Goal: Information Seeking & Learning: Learn about a topic

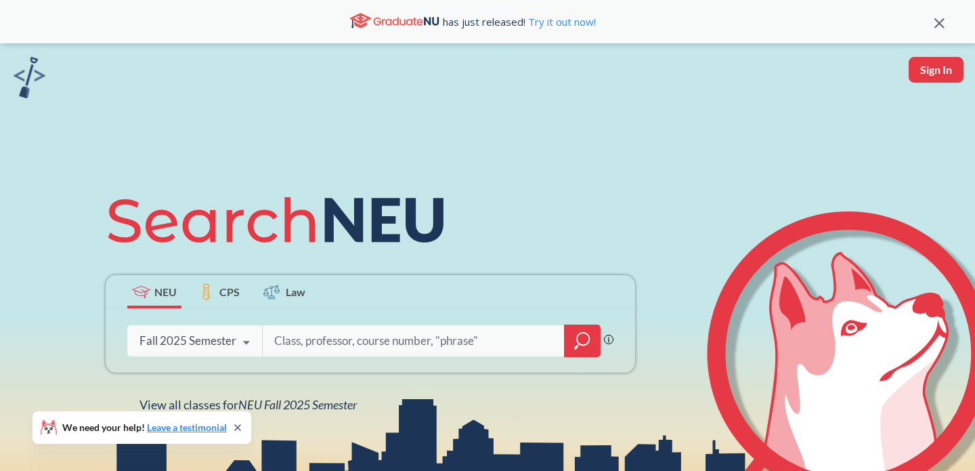
click at [376, 332] on input "search" at bounding box center [414, 341] width 282 height 28
type input "data mining"
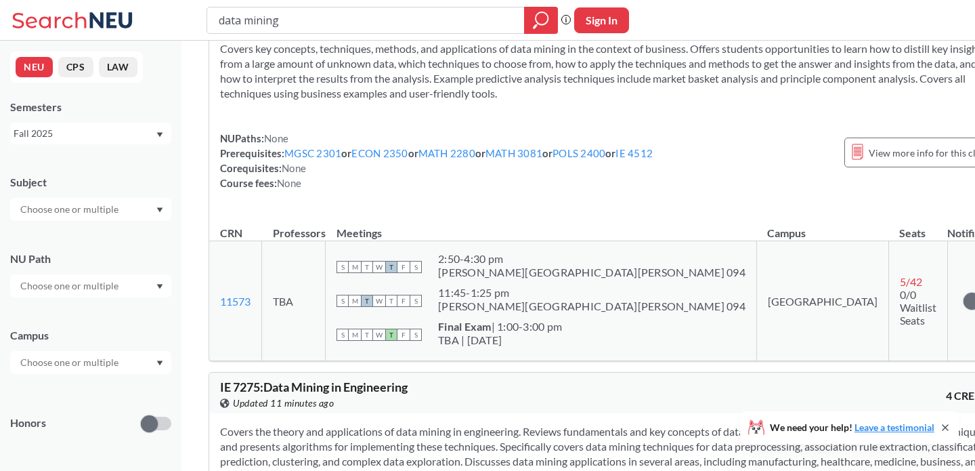
scroll to position [411, 0]
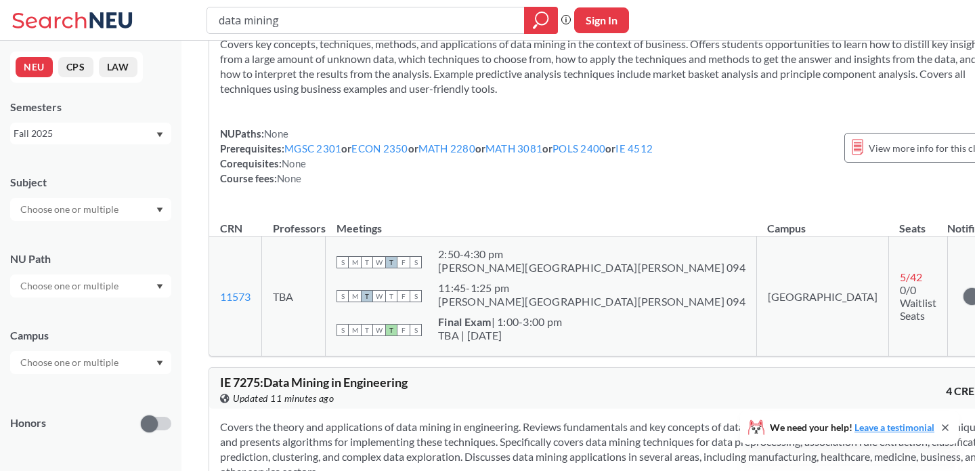
click at [91, 356] on input "text" at bounding box center [71, 362] width 114 height 16
click at [117, 387] on span "( 2037 )" at bounding box center [130, 393] width 27 height 12
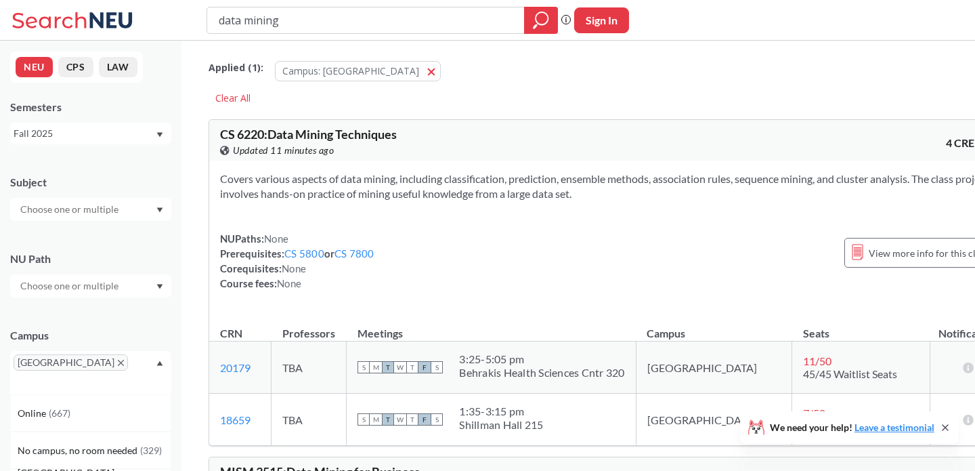
click at [108, 289] on input "text" at bounding box center [71, 286] width 114 height 16
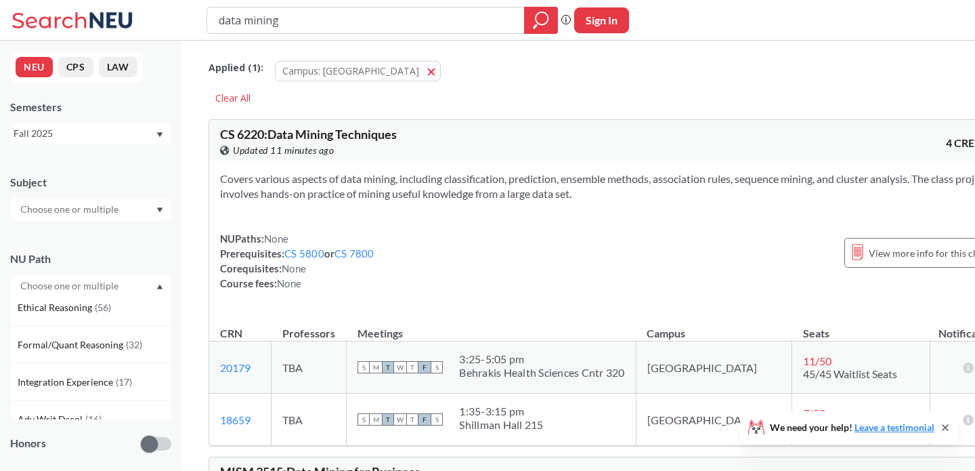
scroll to position [362, 0]
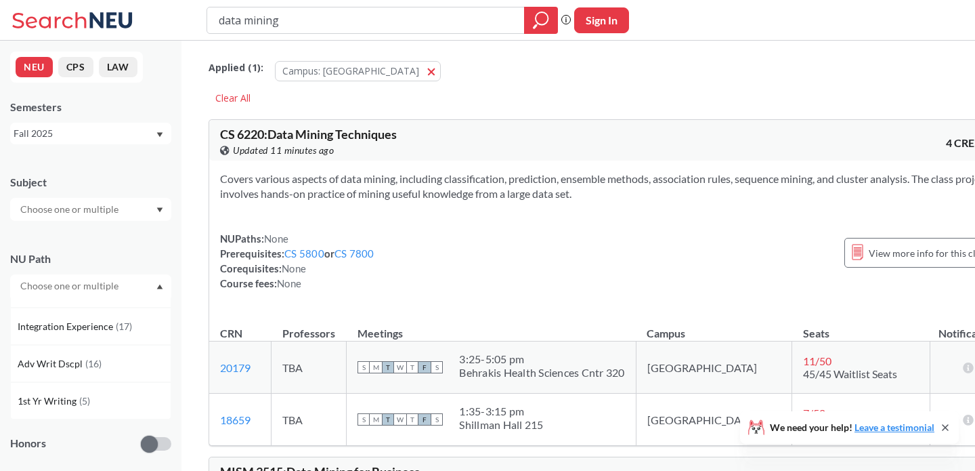
click at [104, 202] on input "text" at bounding box center [71, 209] width 114 height 16
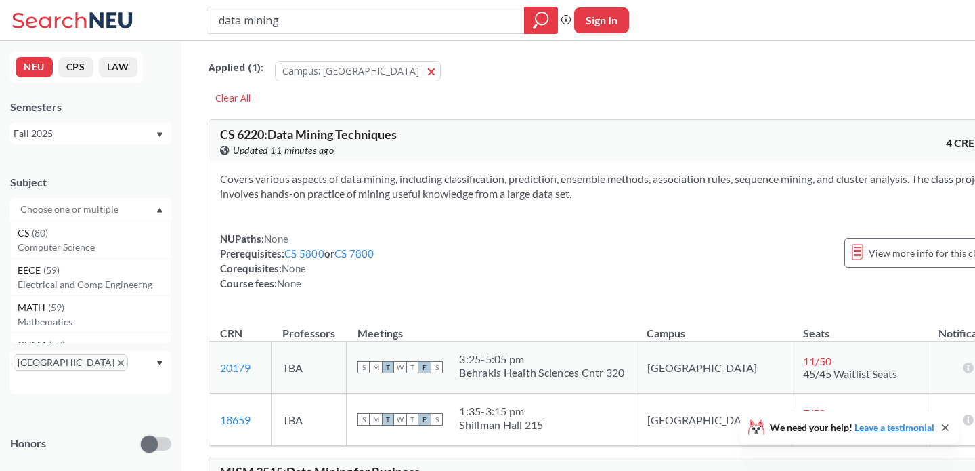
scroll to position [0, 0]
click at [133, 159] on div "NEU CPS LAW Semesters Fall 2025 Subject CS ( 80 ) Computer Science EECE ( 59 ) …" at bounding box center [91, 256] width 182 height 430
click at [373, 27] on input "data mining" at bounding box center [365, 20] width 297 height 23
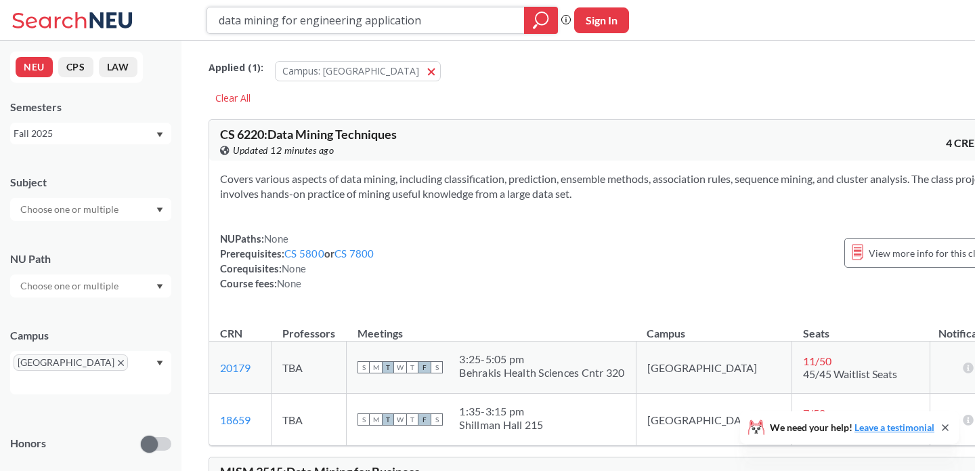
type input "data mining for engineering applications"
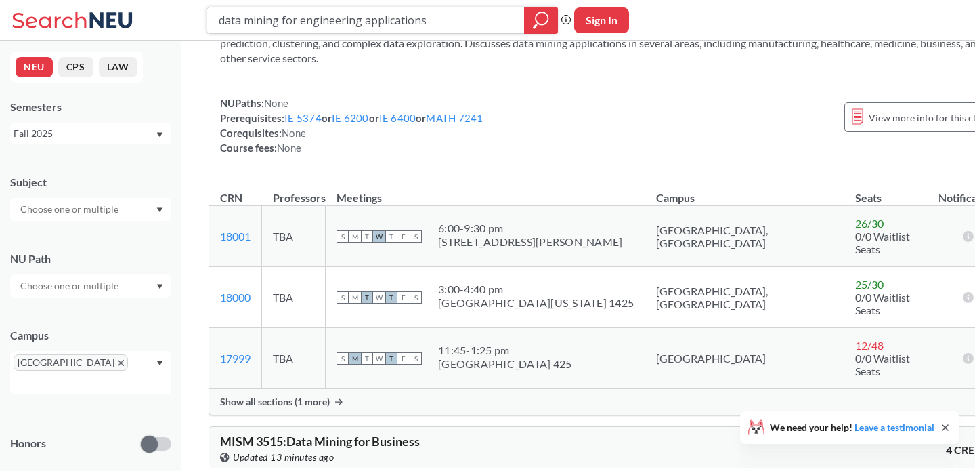
scroll to position [515, 0]
click at [313, 394] on span "Show all sections (1 more)" at bounding box center [275, 400] width 110 height 12
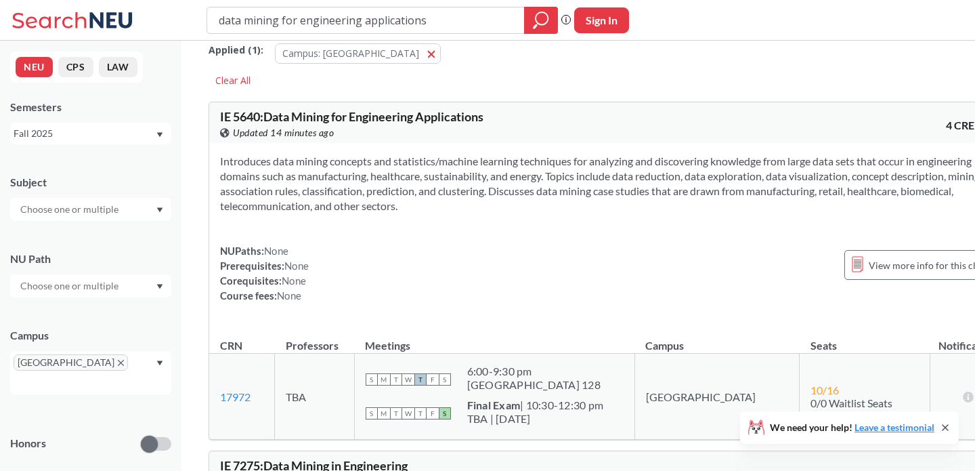
scroll to position [0, 0]
